Goal: Task Accomplishment & Management: Manage account settings

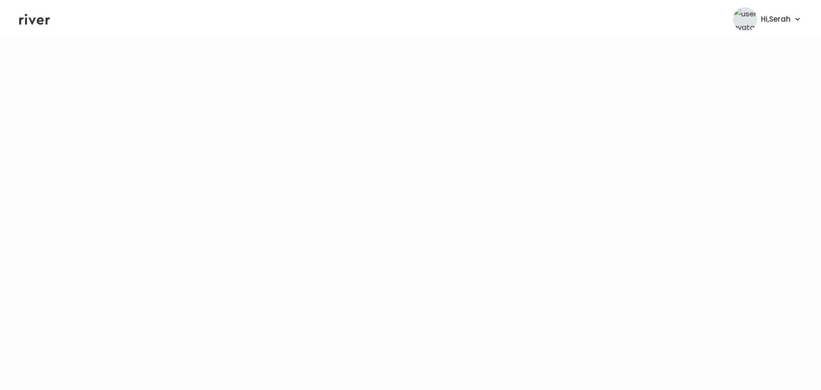
click at [34, 16] on icon at bounding box center [34, 19] width 31 height 14
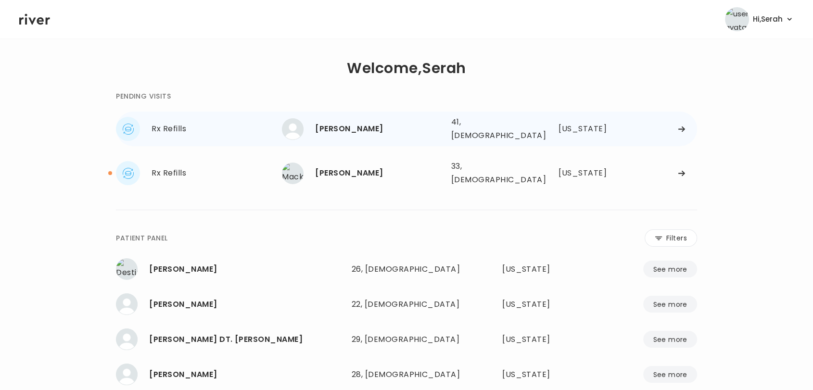
click at [326, 130] on div "JOHN HARTLAUB" at bounding box center [379, 128] width 128 height 13
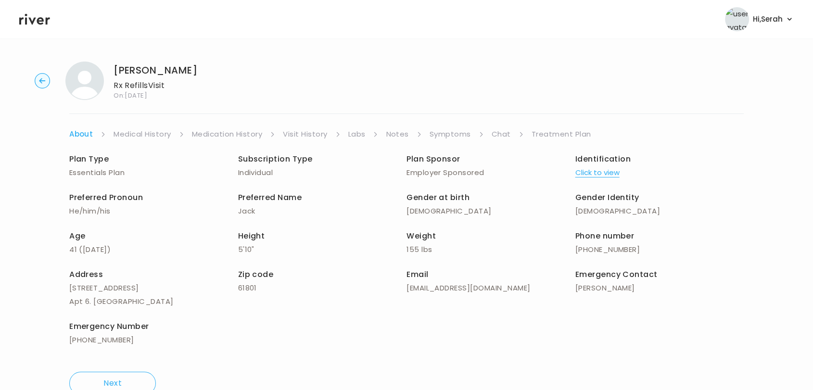
click at [448, 137] on link "Symptoms" at bounding box center [449, 133] width 41 height 13
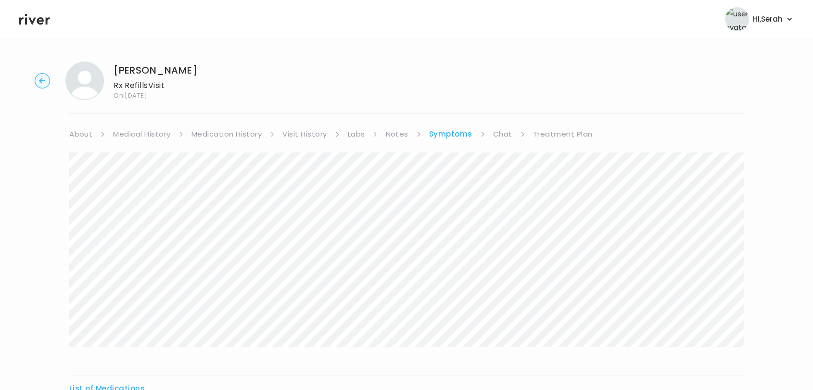
scroll to position [118, 0]
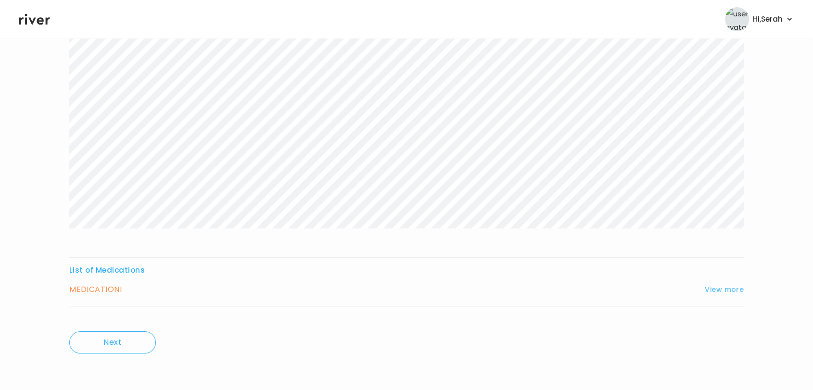
click at [735, 289] on button "View more" at bounding box center [723, 290] width 39 height 12
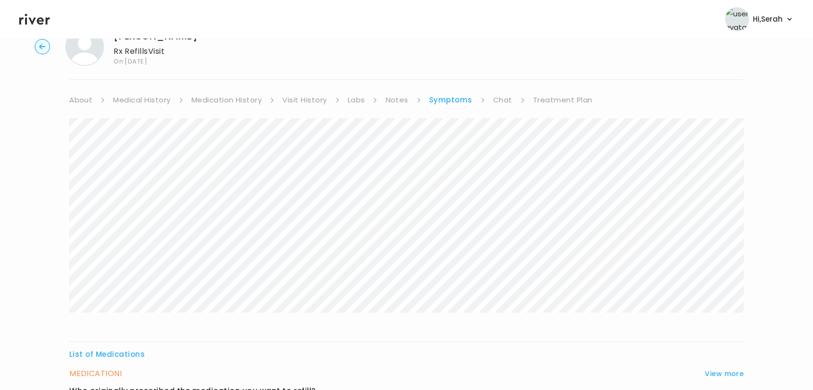
scroll to position [0, 0]
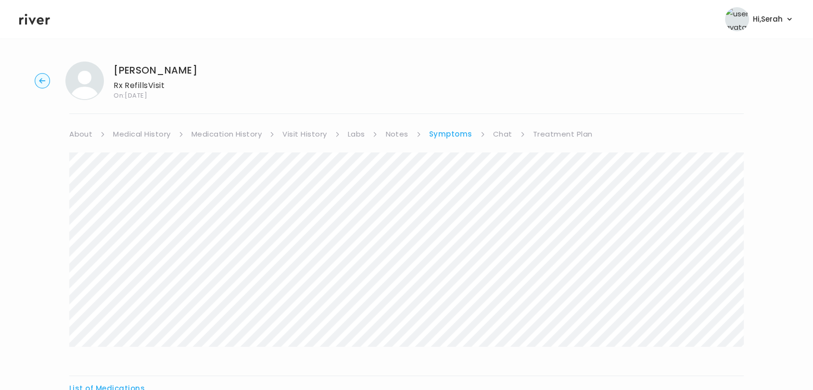
click at [505, 132] on link "Chat" at bounding box center [502, 133] width 19 height 13
click at [572, 137] on link "Treatment Plan" at bounding box center [562, 133] width 60 height 13
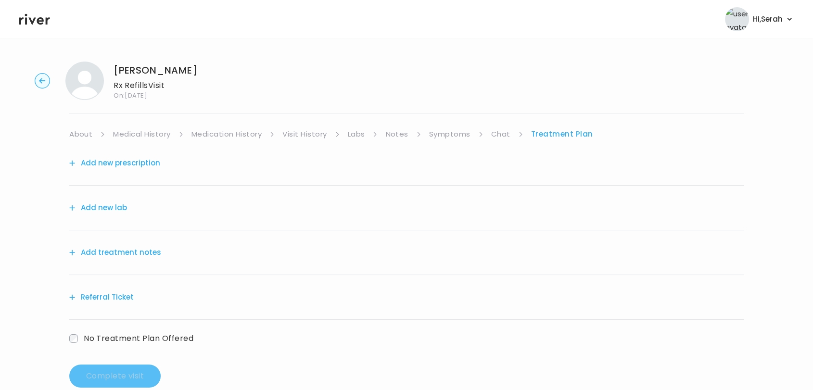
click at [135, 246] on button "Add treatment notes" at bounding box center [115, 252] width 92 height 13
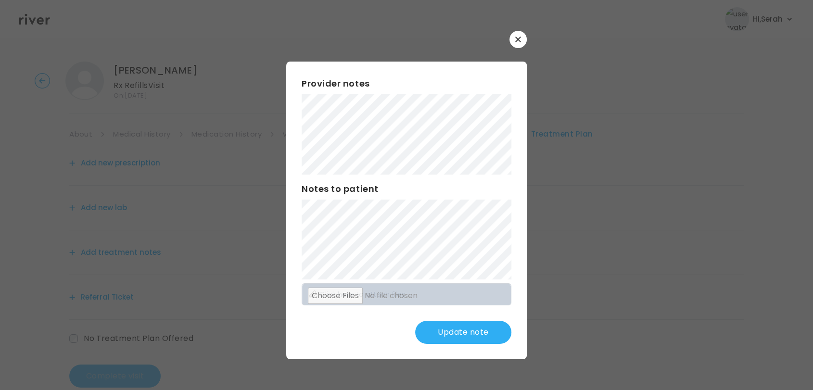
click at [454, 335] on button "Update note" at bounding box center [463, 332] width 96 height 23
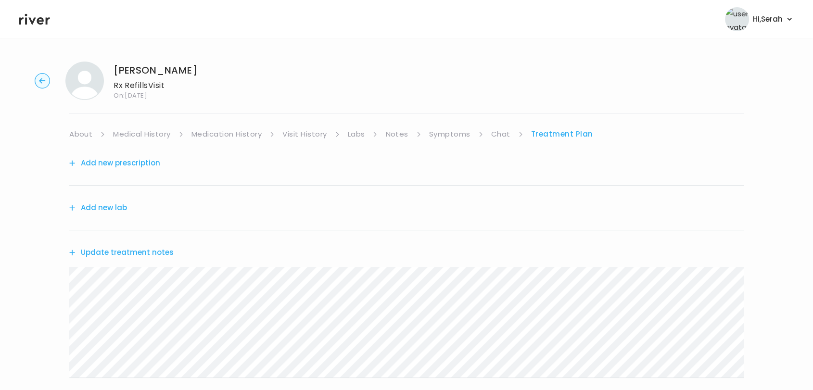
scroll to position [123, 0]
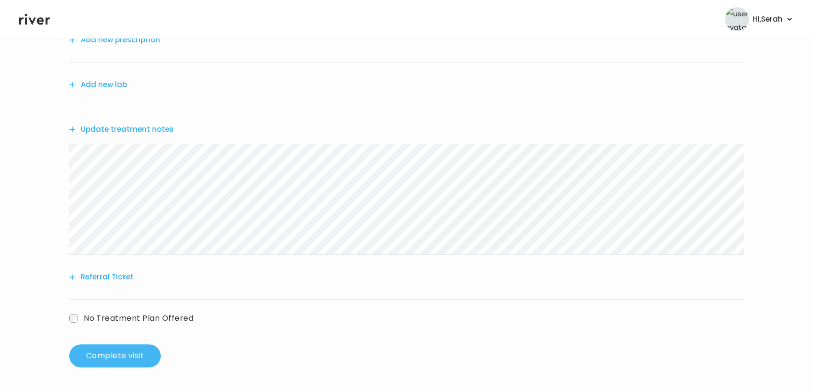
click at [115, 353] on button "Complete visit" at bounding box center [114, 355] width 91 height 23
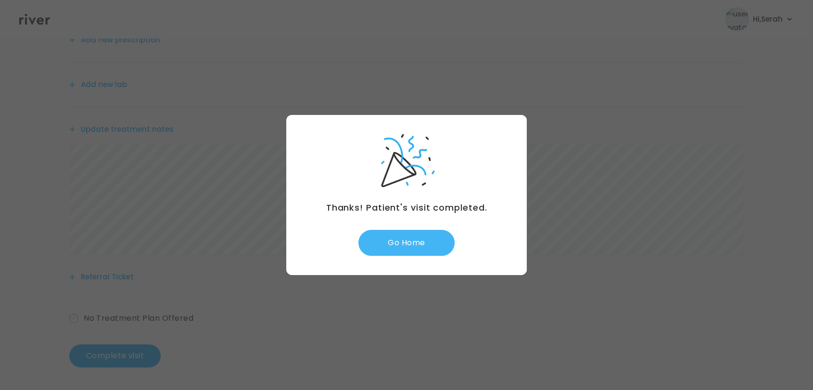
click at [389, 247] on button "Go Home" at bounding box center [406, 243] width 96 height 26
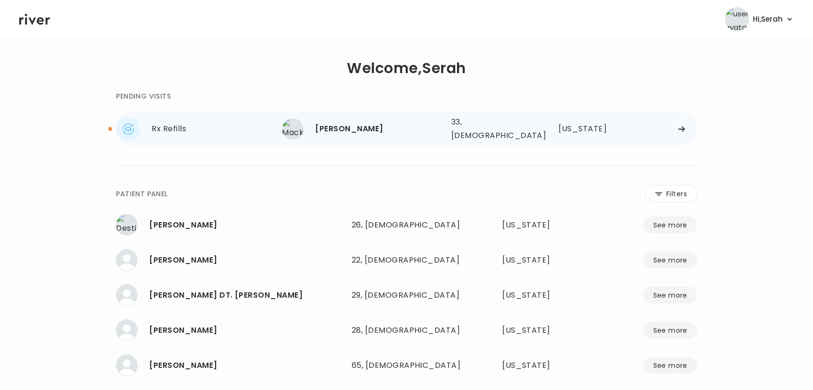
click at [344, 129] on div "[PERSON_NAME]" at bounding box center [379, 128] width 128 height 13
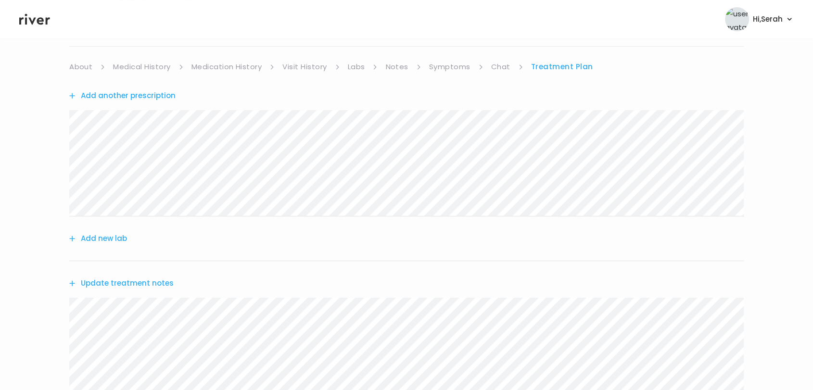
scroll to position [67, 0]
click at [445, 70] on link "Symptoms" at bounding box center [449, 67] width 41 height 13
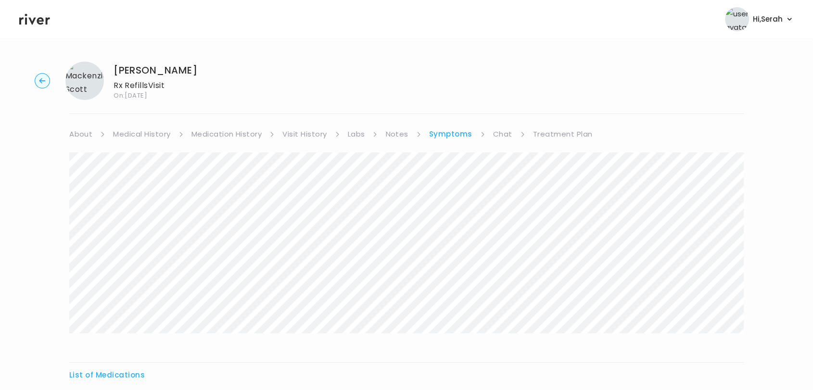
click at [552, 135] on link "Treatment Plan" at bounding box center [563, 133] width 60 height 13
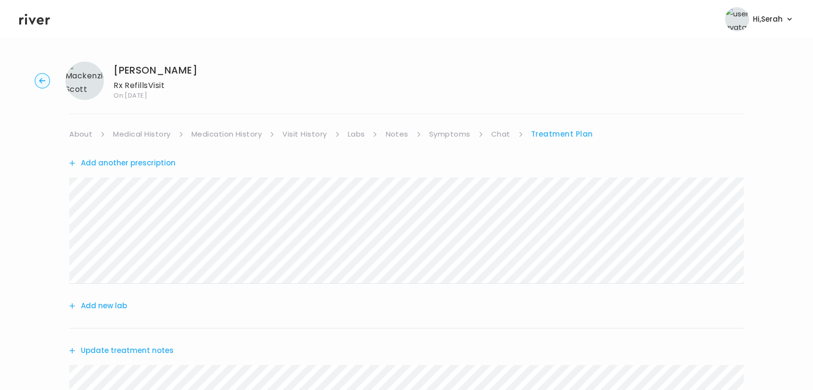
drag, startPoint x: 198, startPoint y: 74, endPoint x: 116, endPoint y: 69, distance: 82.4
click at [116, 69] on div "Mackenzie Scott Rx Refills Visit On: 11 Sep 2025" at bounding box center [406, 81] width 782 height 38
click at [43, 17] on icon at bounding box center [34, 19] width 31 height 14
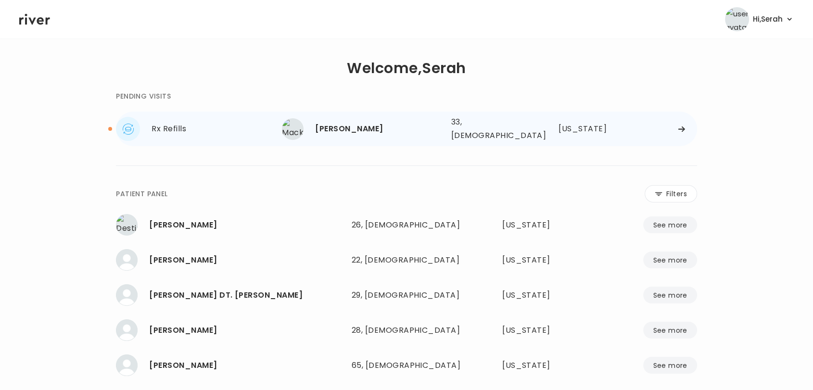
click at [358, 122] on div "[PERSON_NAME]" at bounding box center [379, 128] width 128 height 13
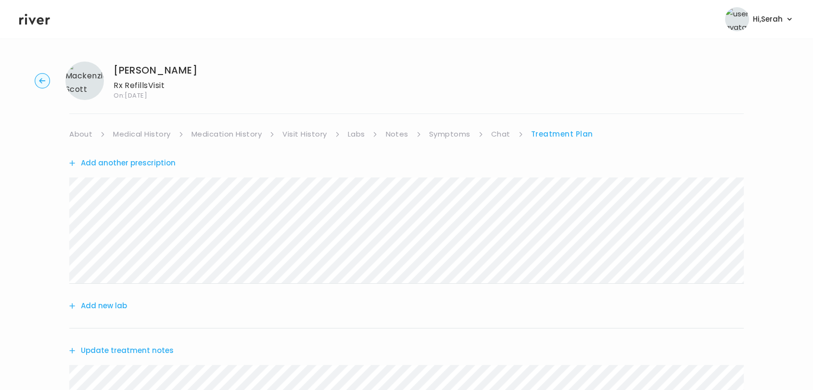
click at [496, 131] on link "Chat" at bounding box center [500, 133] width 19 height 13
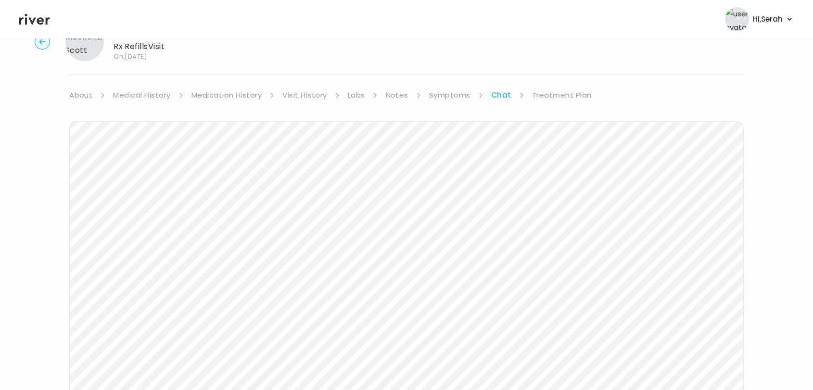
scroll to position [127, 0]
click at [41, 18] on icon at bounding box center [34, 19] width 31 height 11
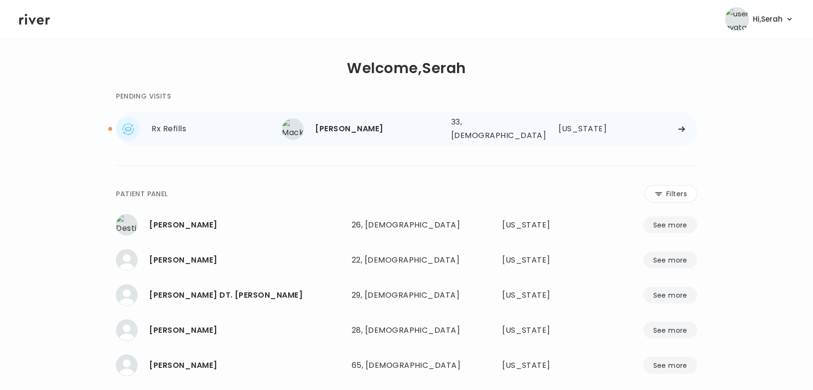
click at [345, 125] on div "[PERSON_NAME]" at bounding box center [379, 128] width 128 height 13
click at [346, 112] on div "Rx Refills Mackenzie Scott Mackenzie Scott 33, Female See more 33, Female Illin…" at bounding box center [406, 129] width 581 height 35
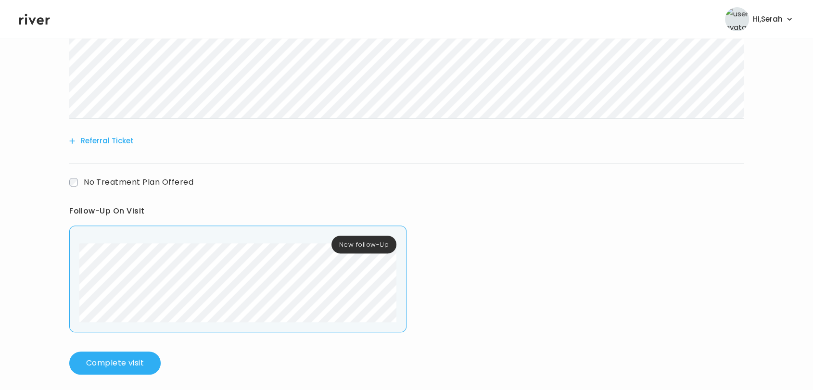
scroll to position [432, 0]
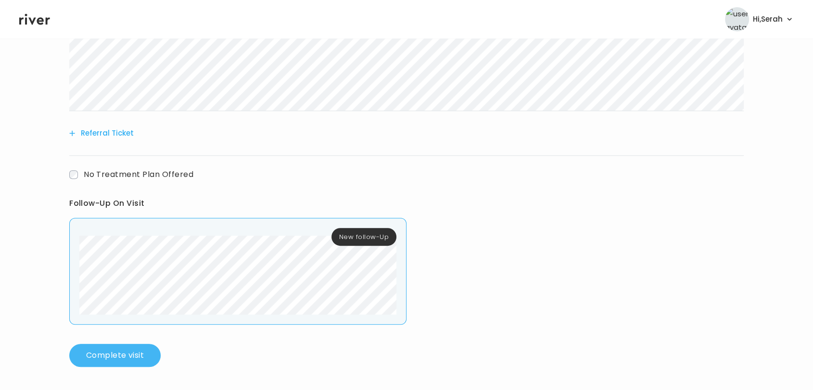
click at [117, 347] on button "Complete visit" at bounding box center [114, 355] width 91 height 23
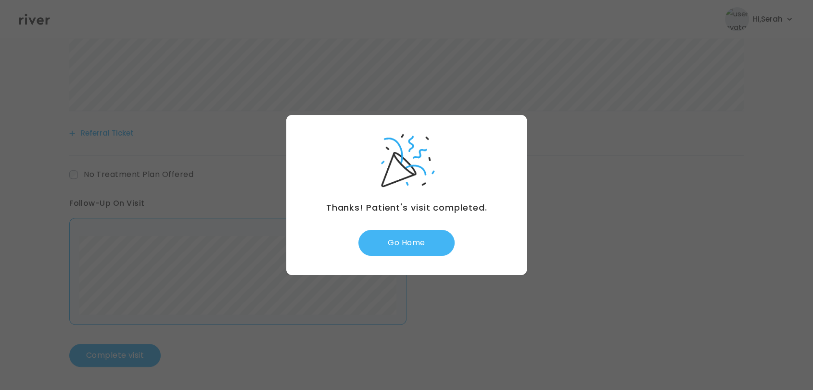
click at [388, 255] on button "Go Home" at bounding box center [406, 243] width 96 height 26
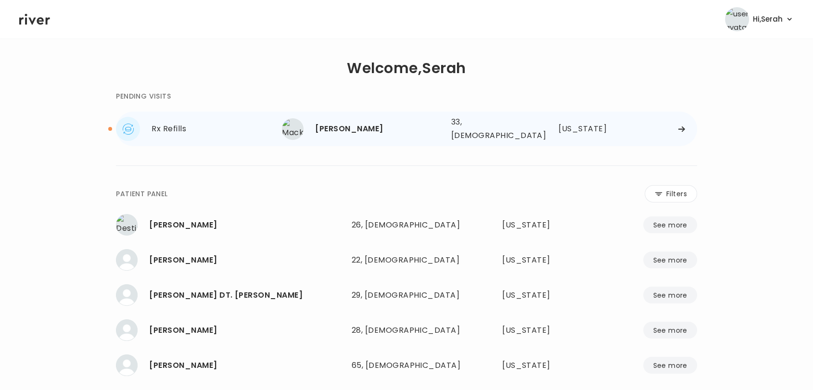
click at [345, 125] on div "[PERSON_NAME]" at bounding box center [379, 128] width 128 height 13
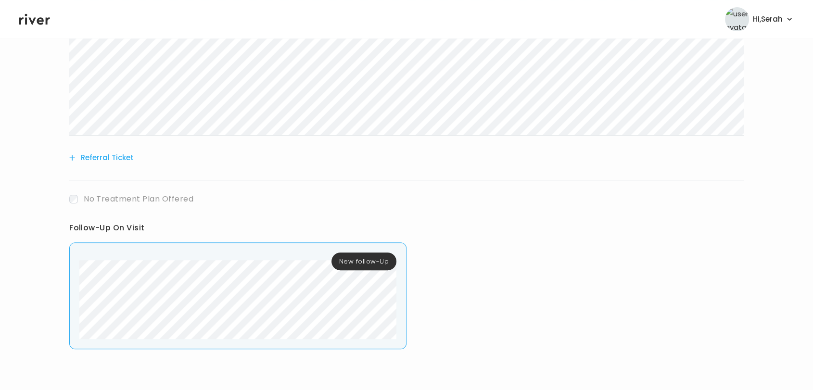
scroll to position [409, 0]
click at [42, 25] on icon at bounding box center [34, 19] width 31 height 14
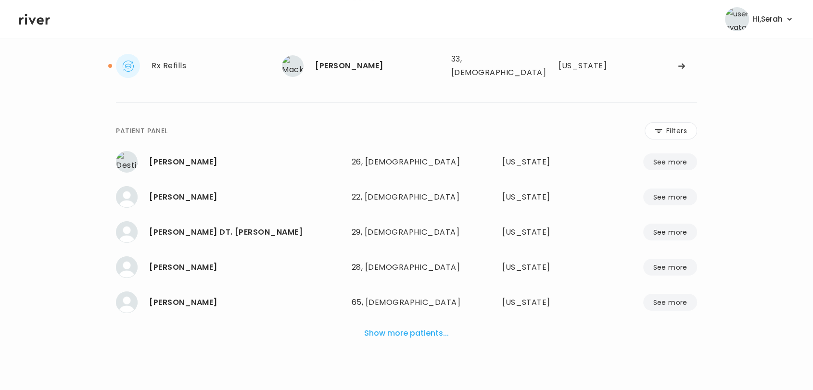
scroll to position [58, 0]
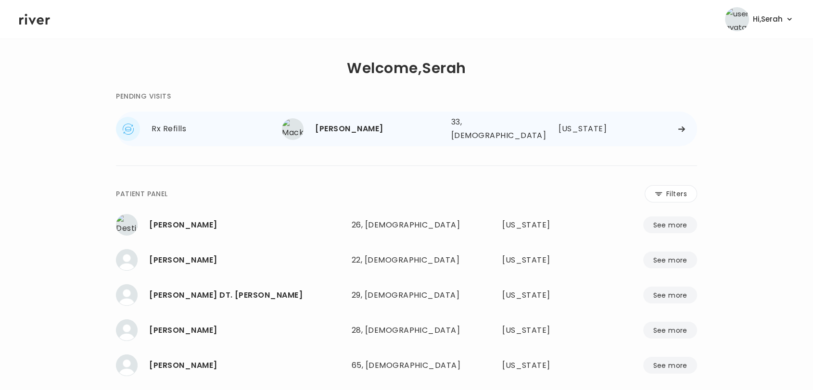
click at [346, 124] on div "[PERSON_NAME]" at bounding box center [379, 128] width 128 height 13
